Goal: Task Accomplishment & Management: Complete application form

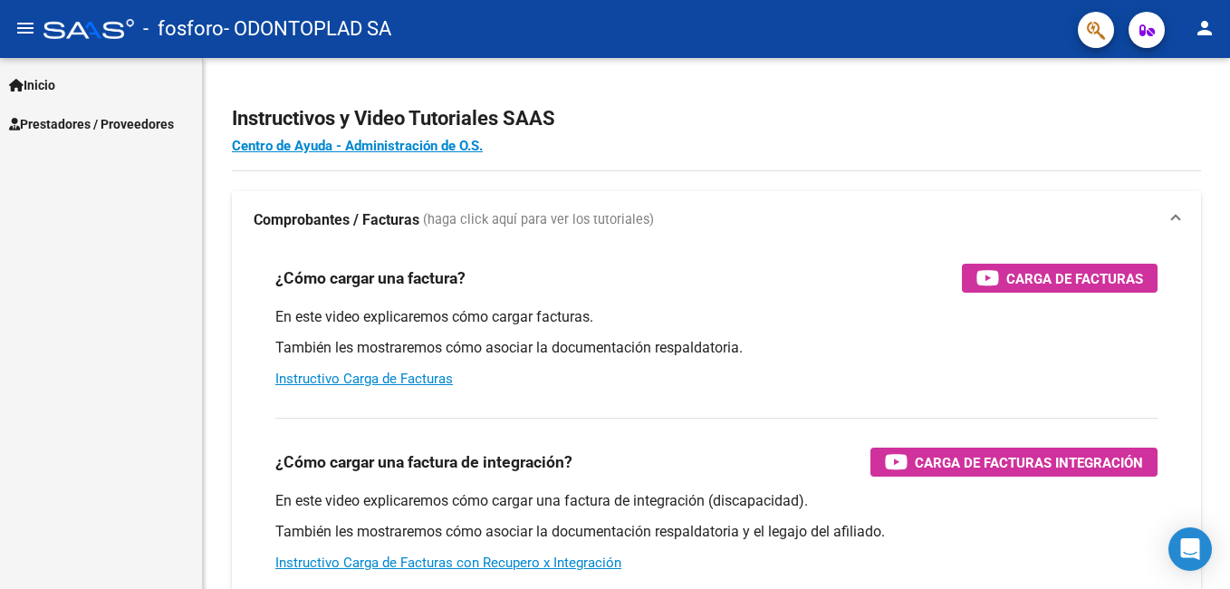
click at [466, 30] on div "- fosforo - ODONTOPLAD SA" at bounding box center [553, 29] width 1020 height 40
click at [1207, 29] on mat-icon "person" at bounding box center [1204, 28] width 22 height 22
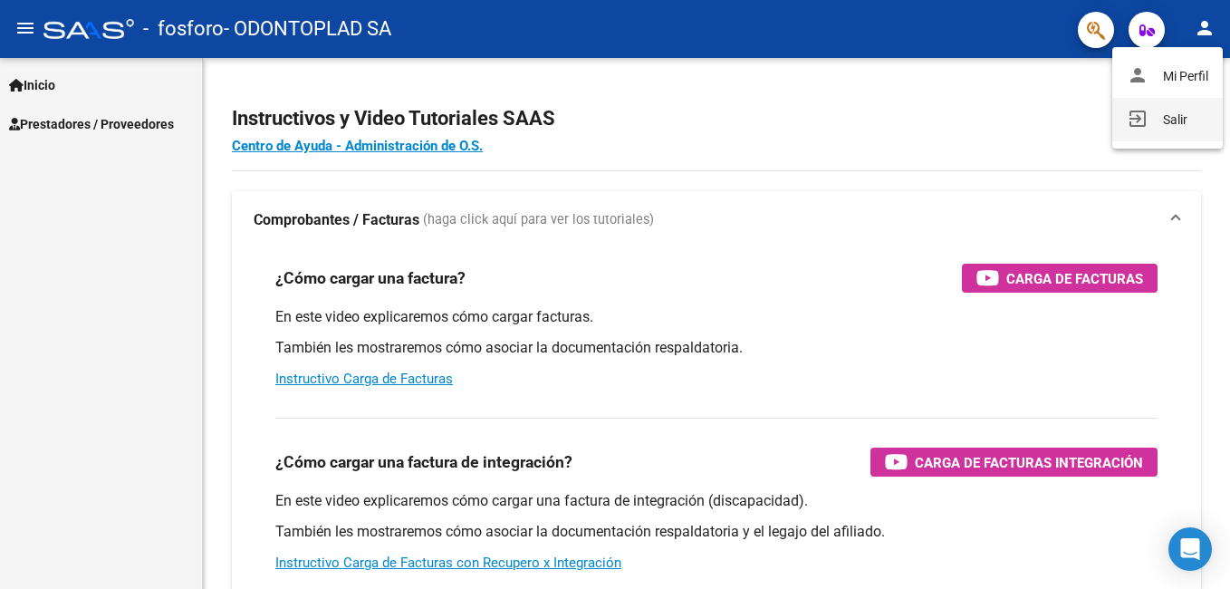
click at [1183, 115] on button "exit_to_app Salir" at bounding box center [1167, 119] width 110 height 43
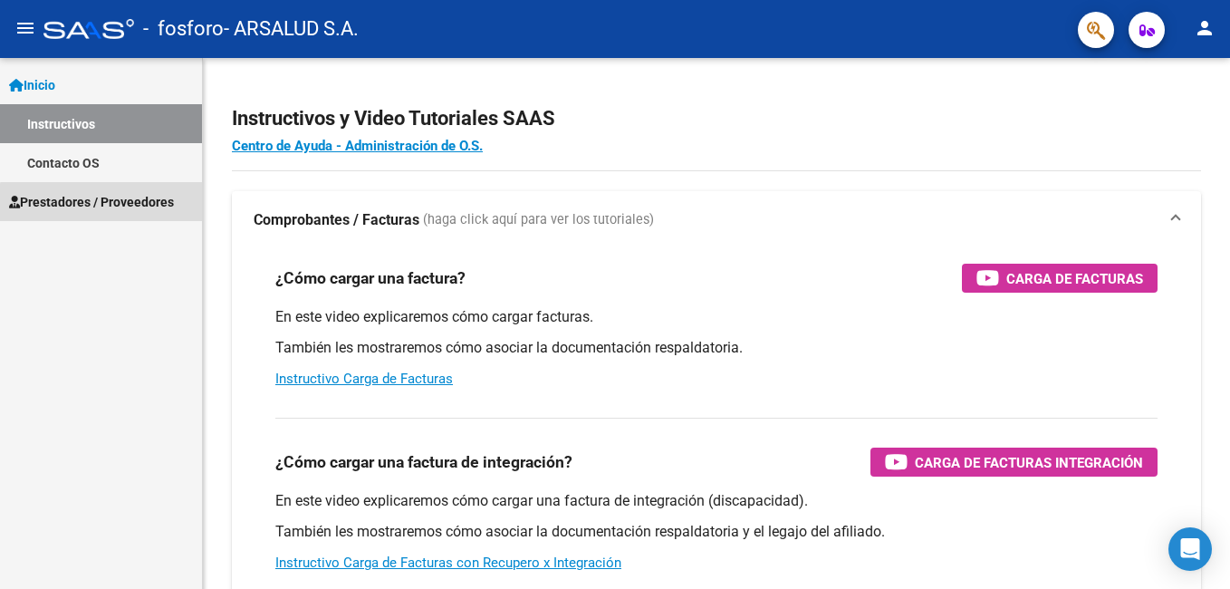
click at [113, 204] on span "Prestadores / Proveedores" at bounding box center [91, 202] width 165 height 20
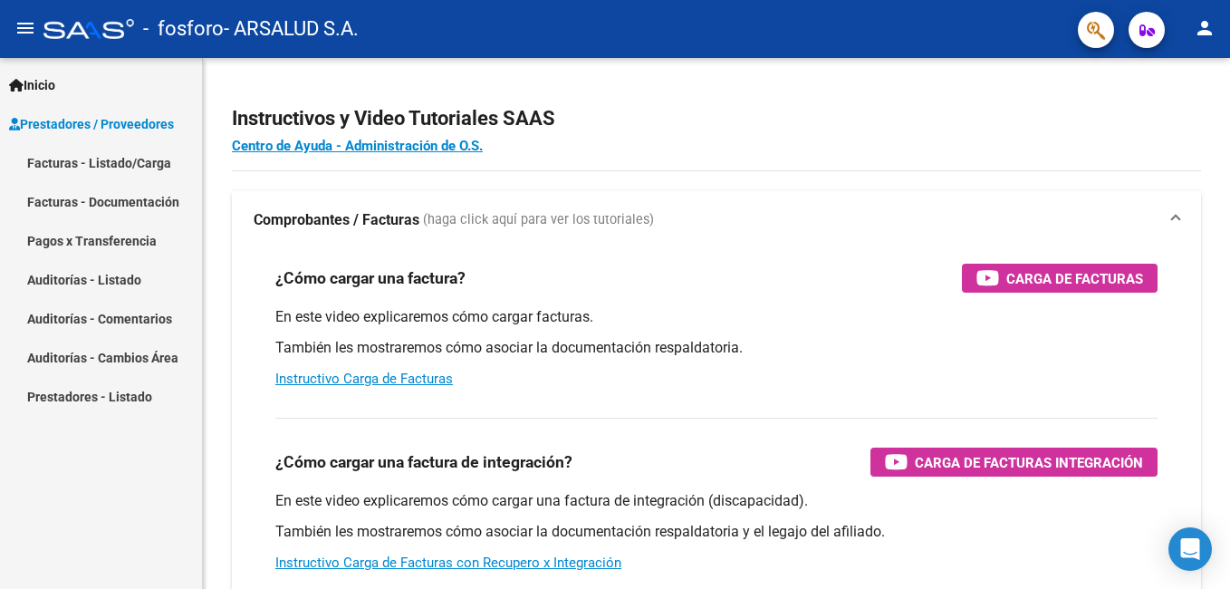
click at [129, 159] on link "Facturas - Listado/Carga" at bounding box center [101, 162] width 202 height 39
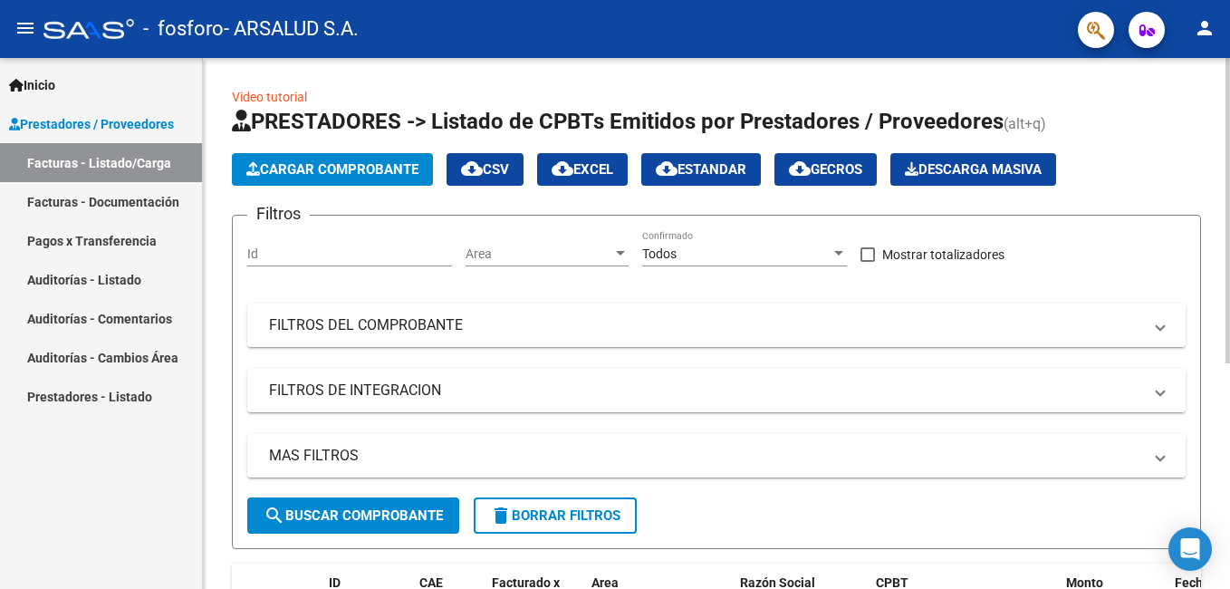
click at [352, 161] on span "Cargar Comprobante" at bounding box center [332, 169] width 172 height 16
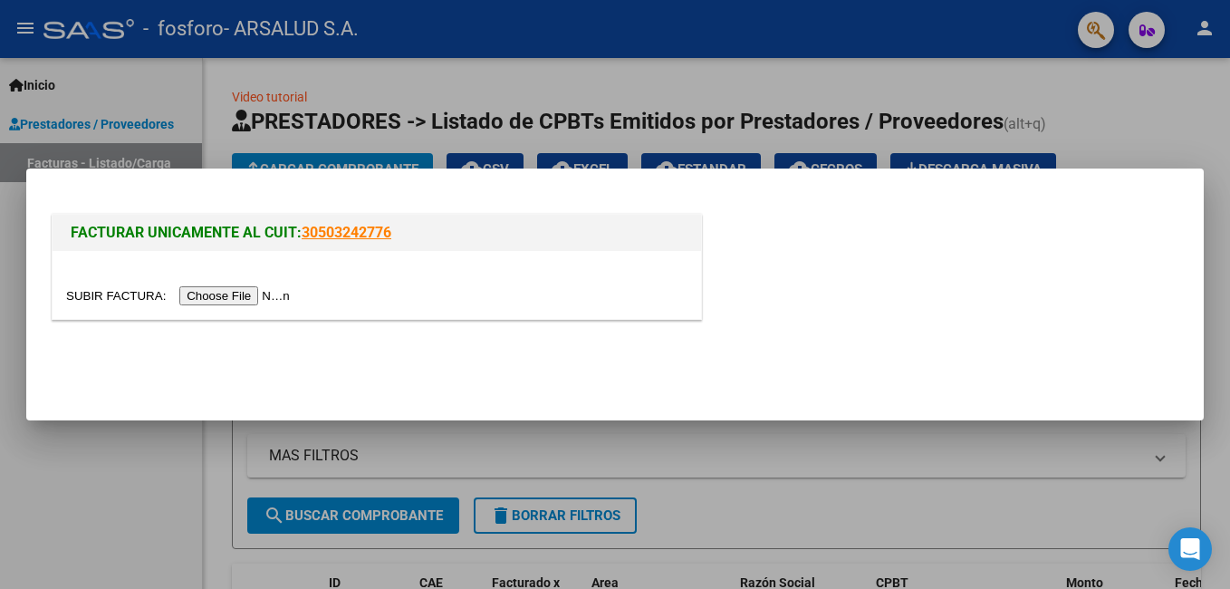
click at [245, 296] on input "file" at bounding box center [180, 295] width 229 height 19
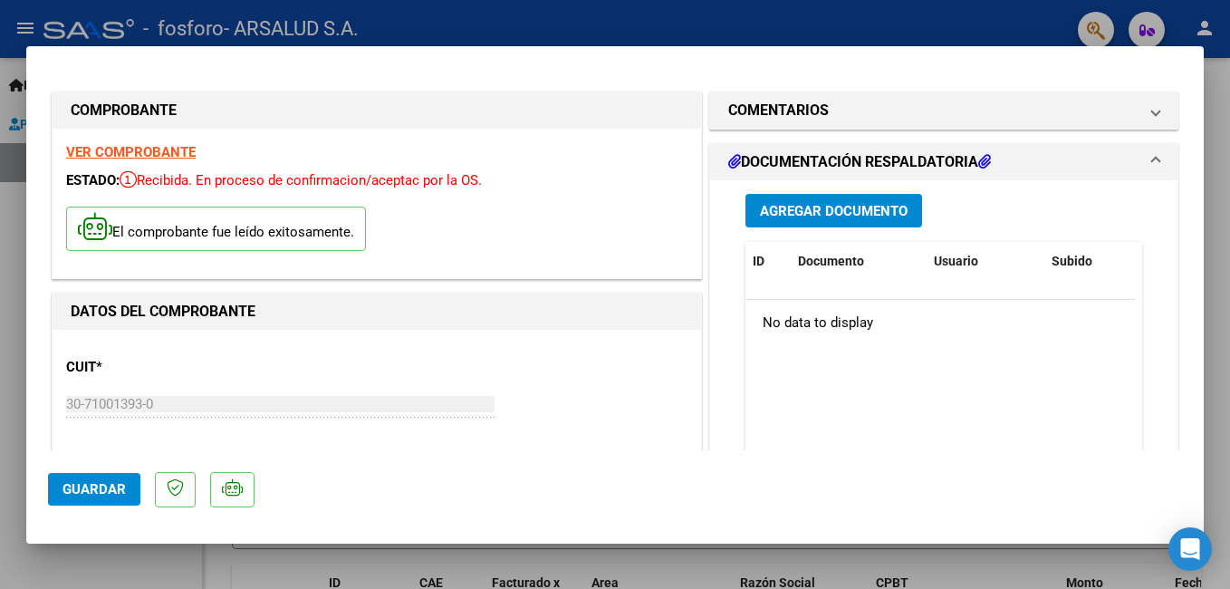
click at [786, 206] on span "Agregar Documento" at bounding box center [834, 211] width 148 height 16
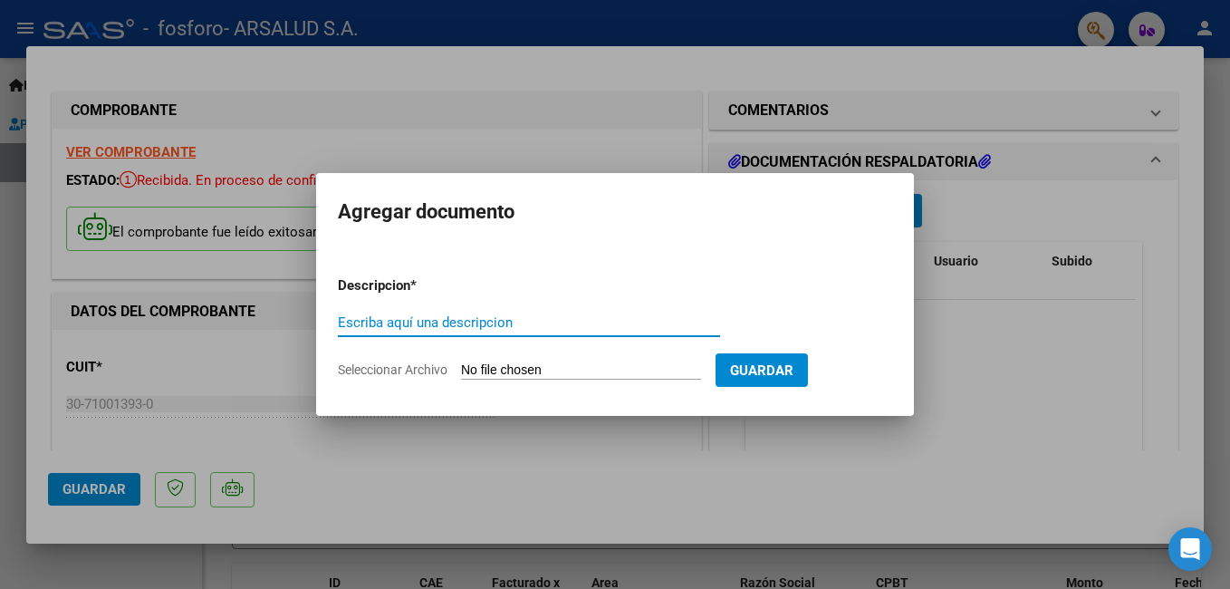
click at [487, 318] on input "Escriba aquí una descripcion" at bounding box center [529, 322] width 382 height 16
type input "Documentacion"
click at [606, 372] on input "Seleccionar Archivo" at bounding box center [581, 370] width 240 height 17
type input "C:\fakepath\OSPIF documentacion f1441.pdf"
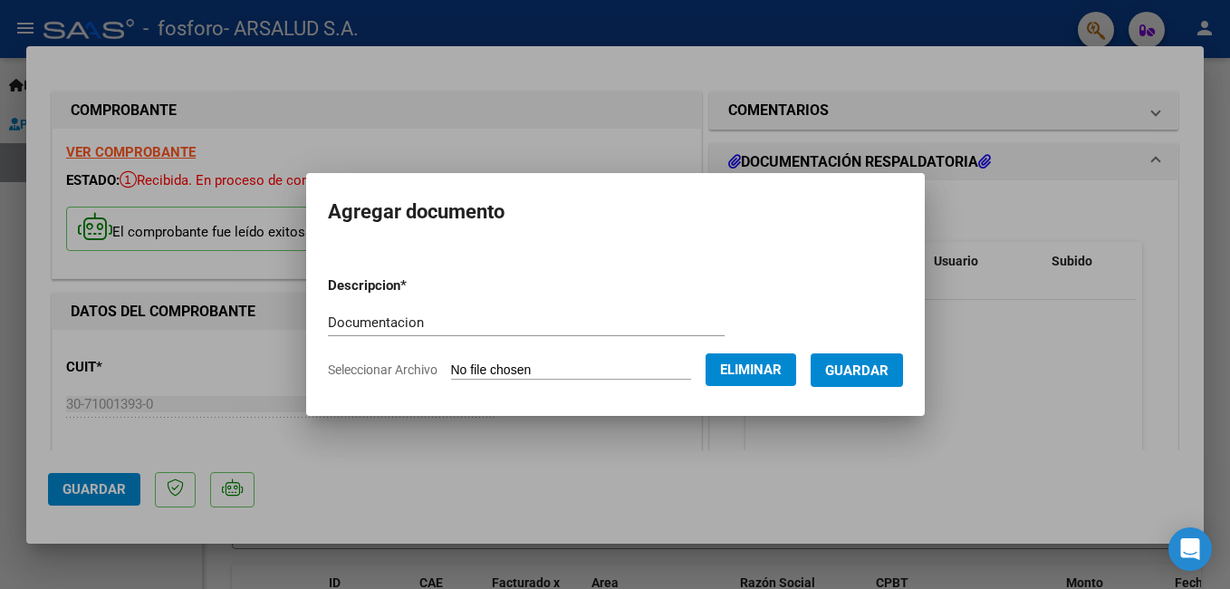
click at [849, 367] on span "Guardar" at bounding box center [856, 370] width 63 height 16
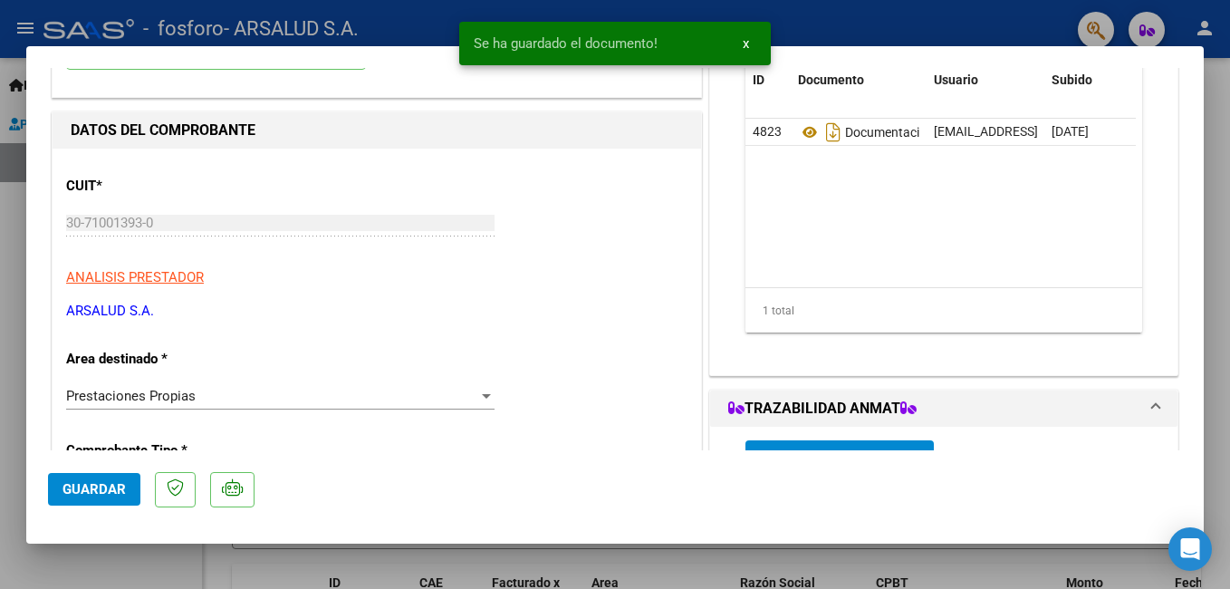
scroll to position [91, 0]
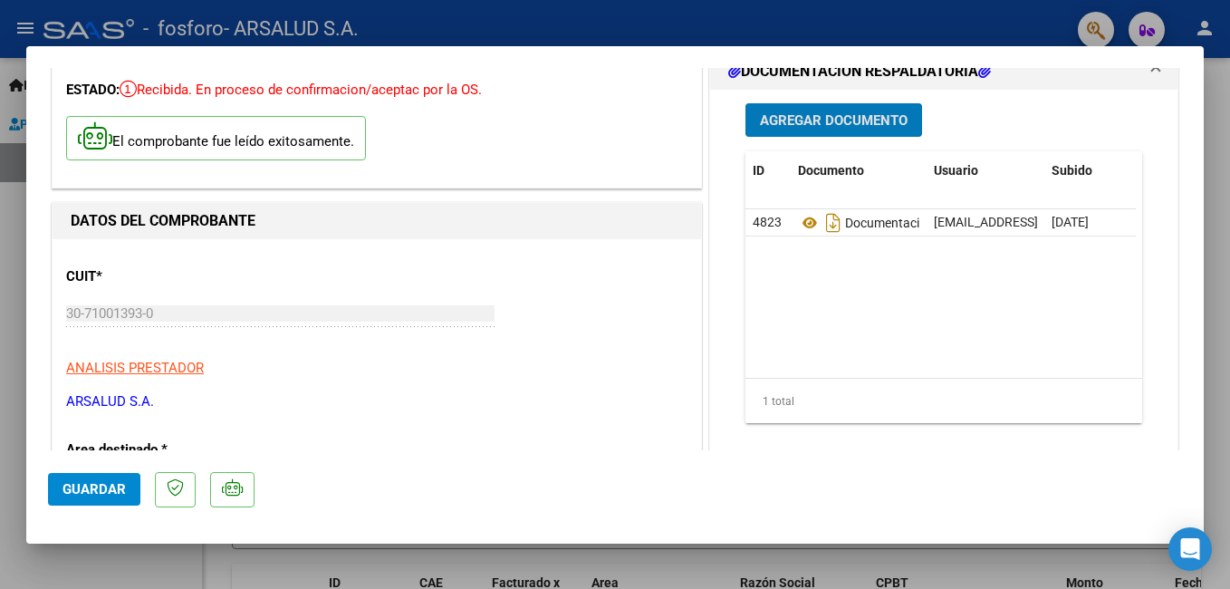
click at [92, 484] on span "Guardar" at bounding box center [93, 489] width 63 height 16
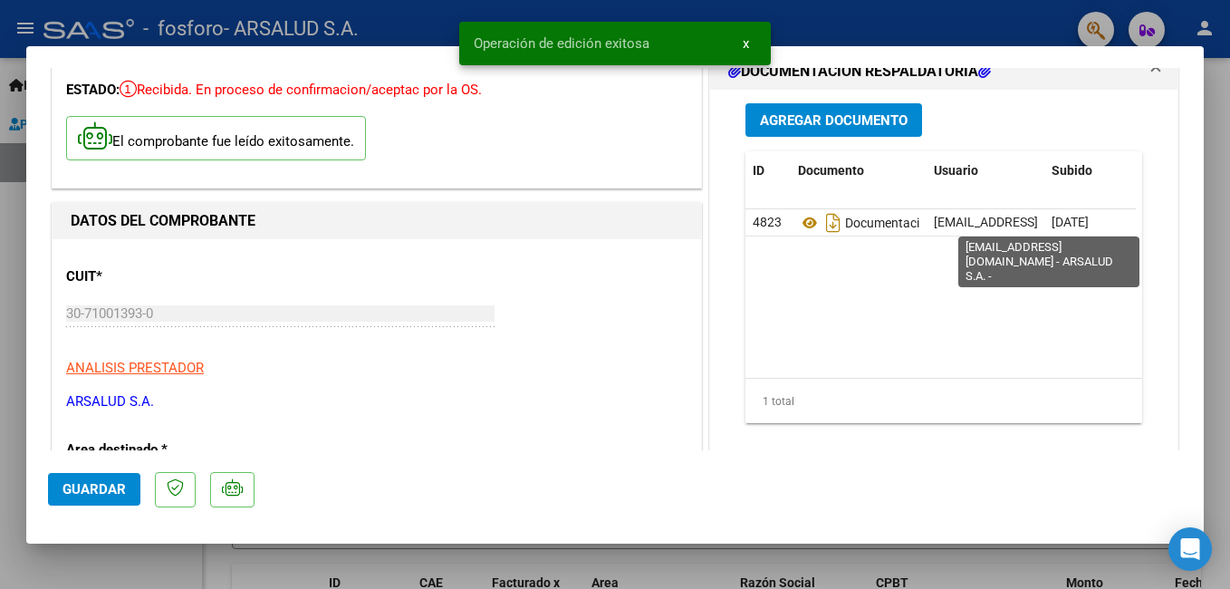
scroll to position [0, 0]
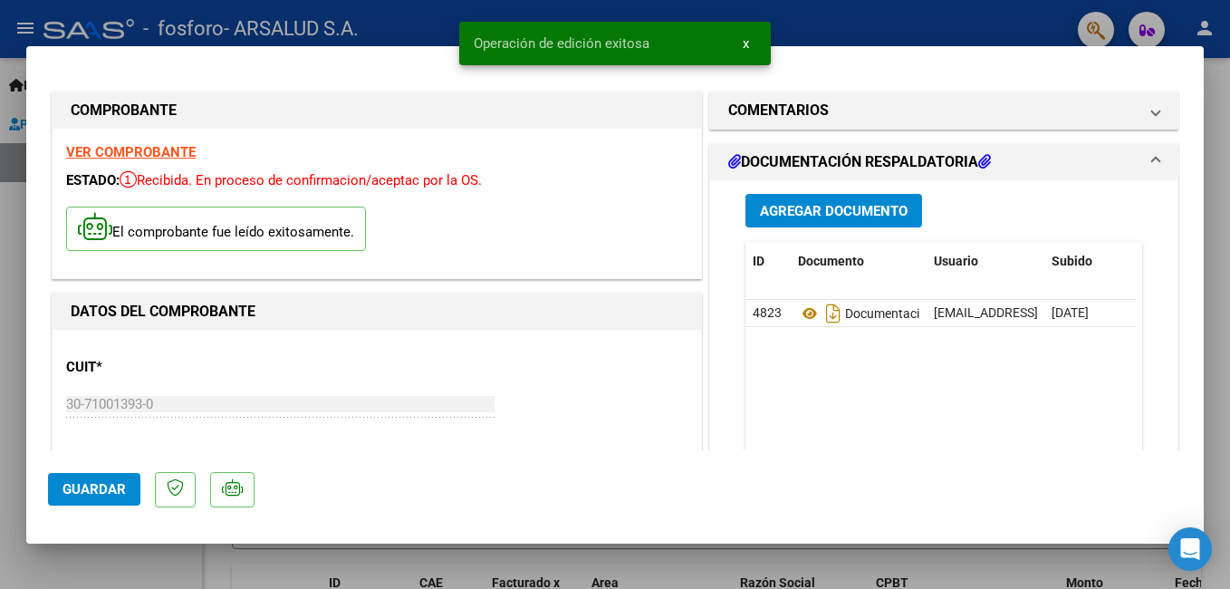
click at [844, 569] on div at bounding box center [615, 294] width 1230 height 589
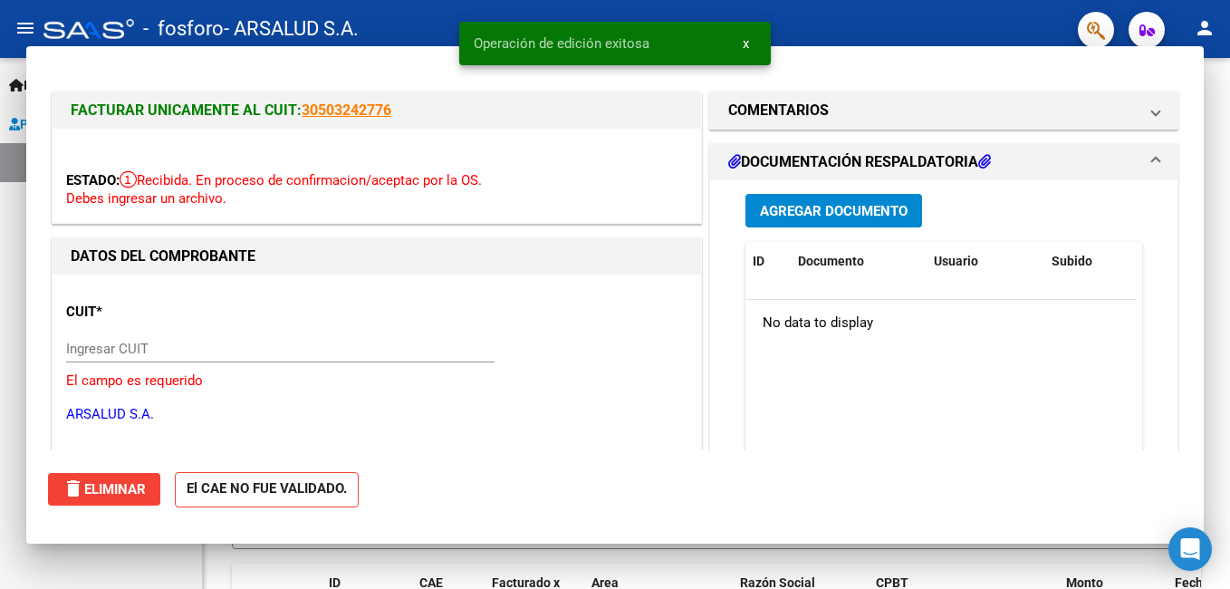
type input "$ 0,00"
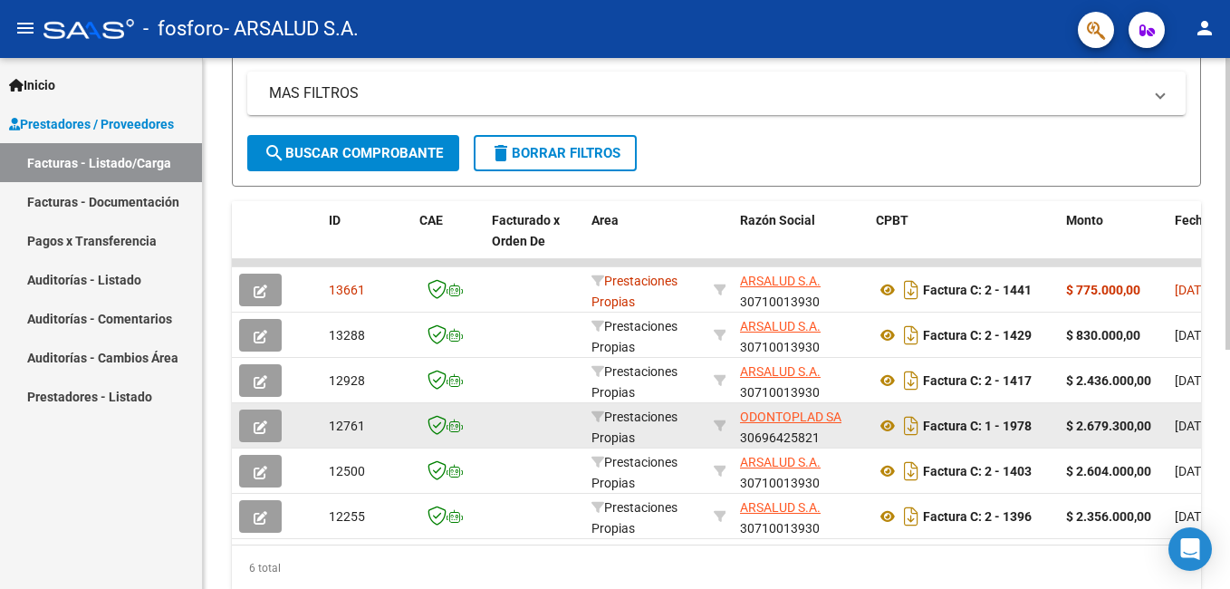
click at [258, 429] on icon "button" at bounding box center [261, 427] width 14 height 14
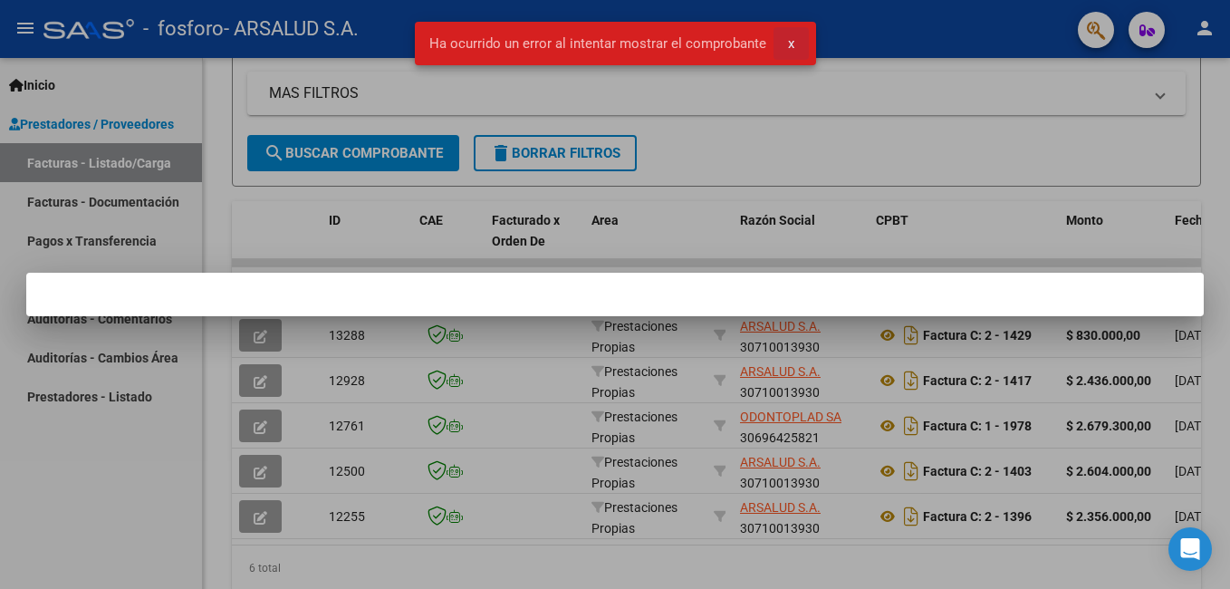
click at [792, 49] on button "x" at bounding box center [790, 43] width 35 height 33
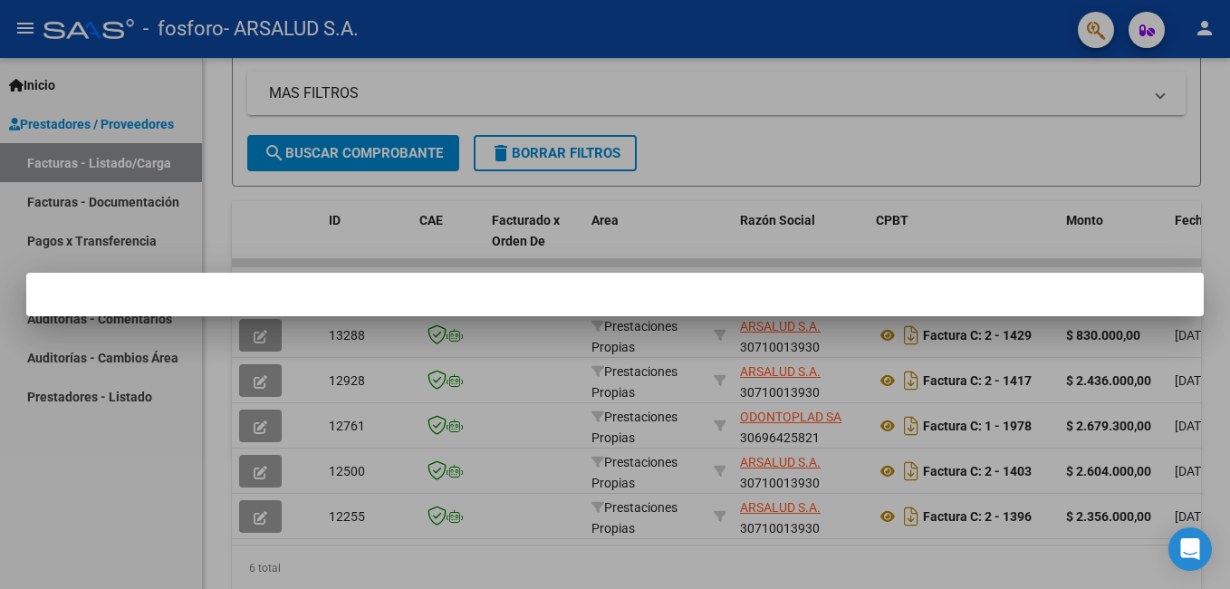
click at [862, 204] on div at bounding box center [615, 294] width 1230 height 589
